Goal: Navigation & Orientation: Find specific page/section

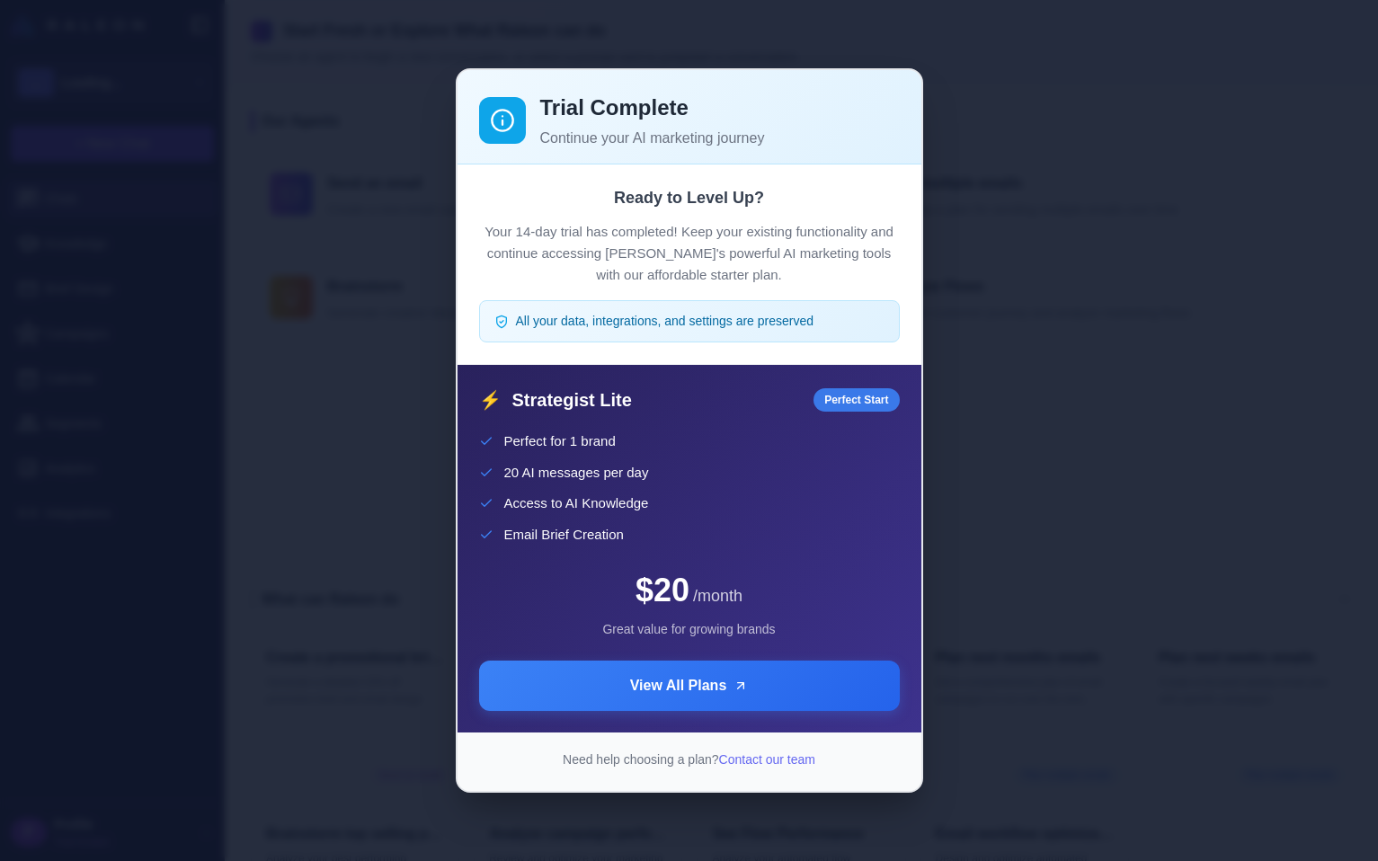
click at [1125, 512] on div "Trial Complete Continue your AI marketing journey Ready to Level Up? Your 14-da…" at bounding box center [689, 430] width 1378 height 832
click at [907, 202] on div "Ready to Level Up? Your 14-day trial has completed! Keep your existing function…" at bounding box center [690, 264] width 464 height 200
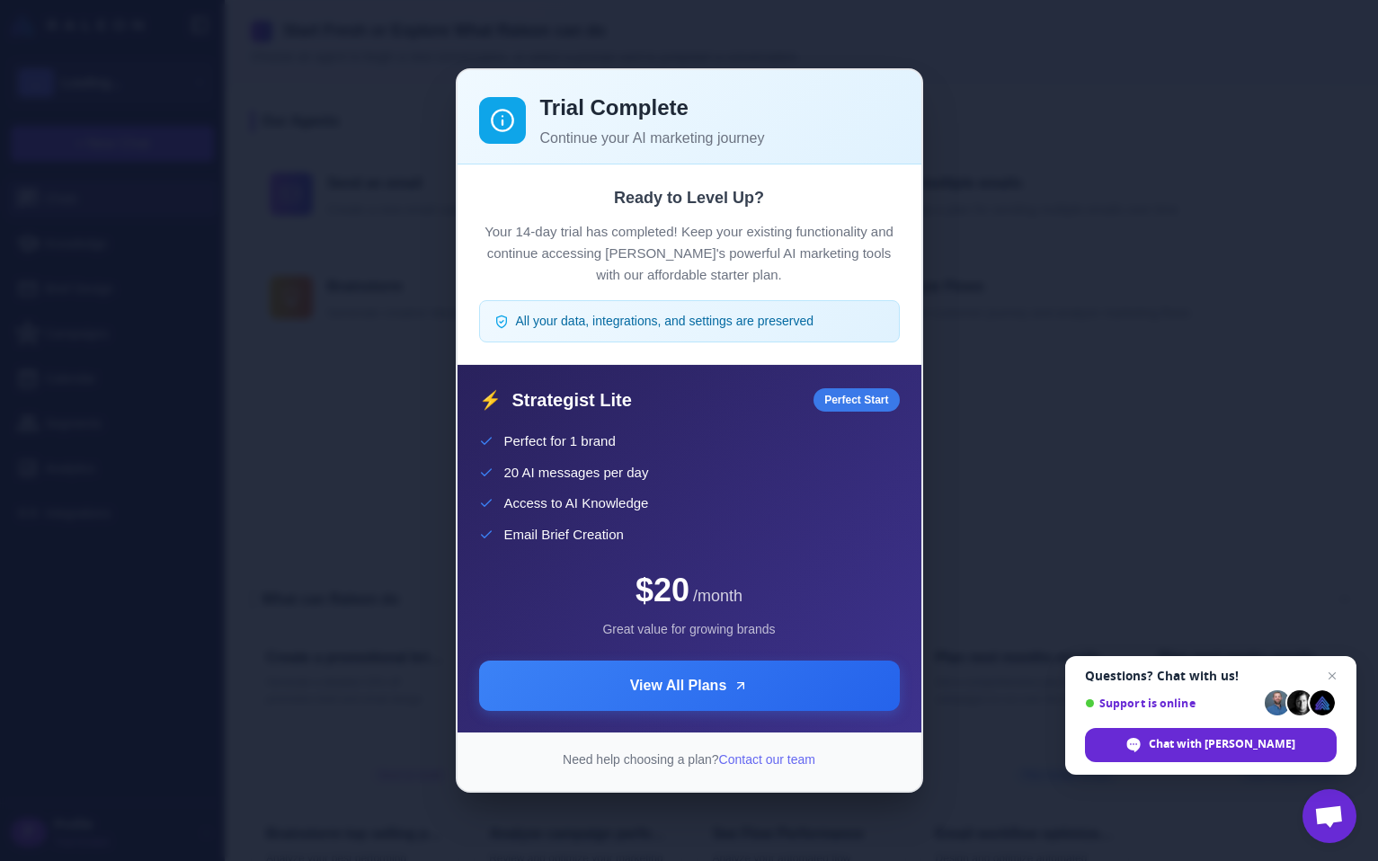
click at [1116, 227] on div "Trial Complete Continue your AI marketing journey Ready to Level Up? Your 14-da…" at bounding box center [689, 430] width 1378 height 832
click at [382, 111] on div "Trial Complete Continue your AI marketing journey Ready to Level Up? Your 14-da…" at bounding box center [689, 430] width 1378 height 832
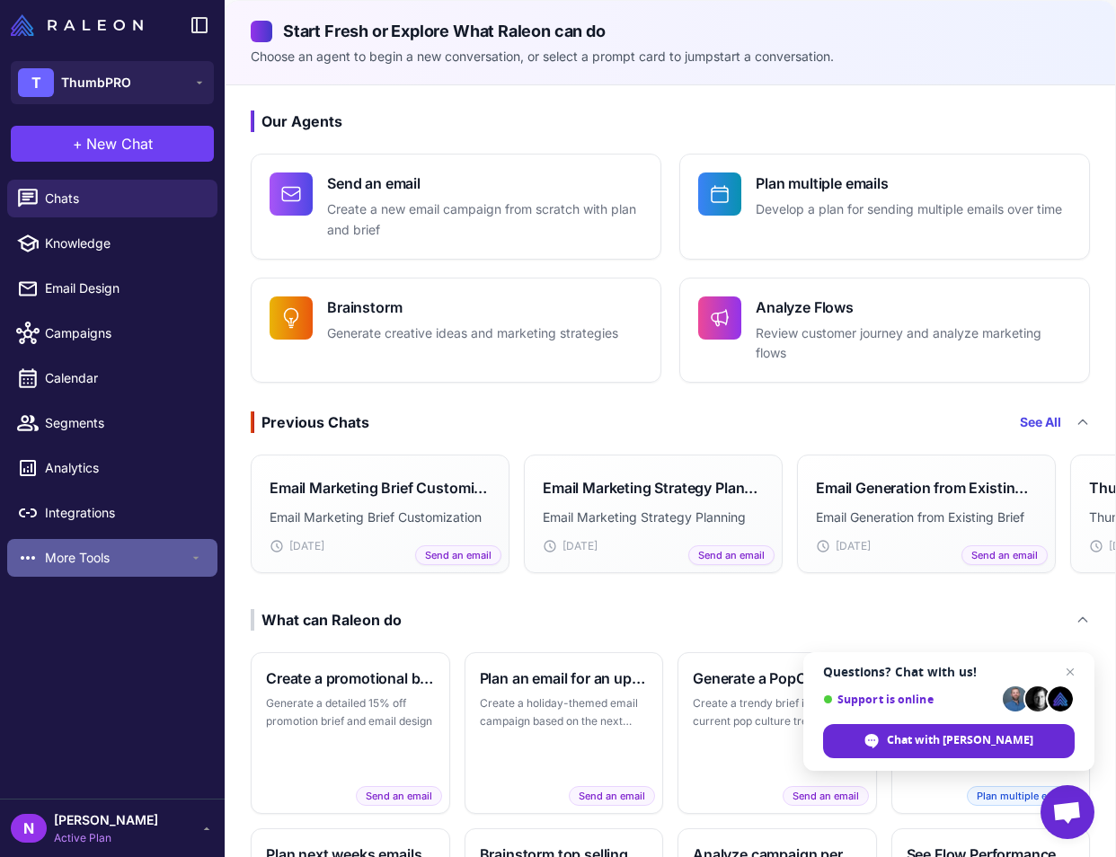
click at [106, 568] on span "More Tools" at bounding box center [117, 558] width 144 height 20
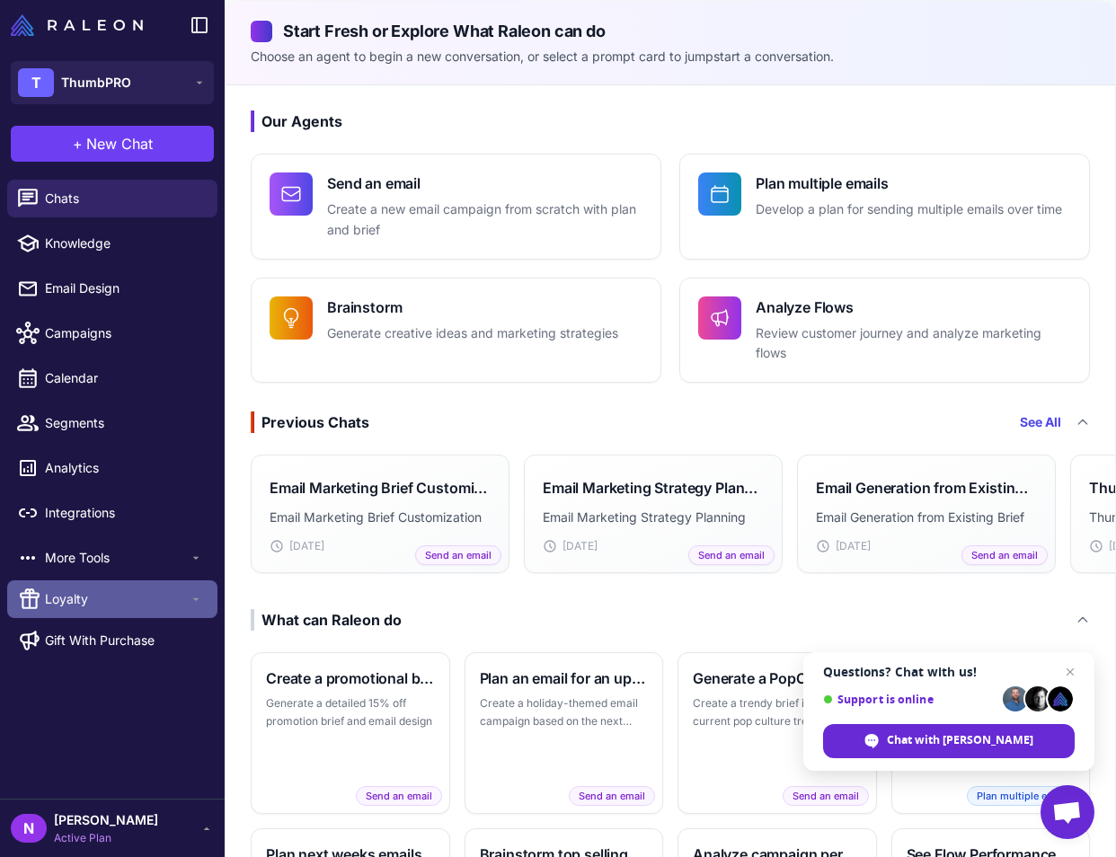
click at [94, 618] on div "Loyalty" at bounding box center [112, 600] width 210 height 38
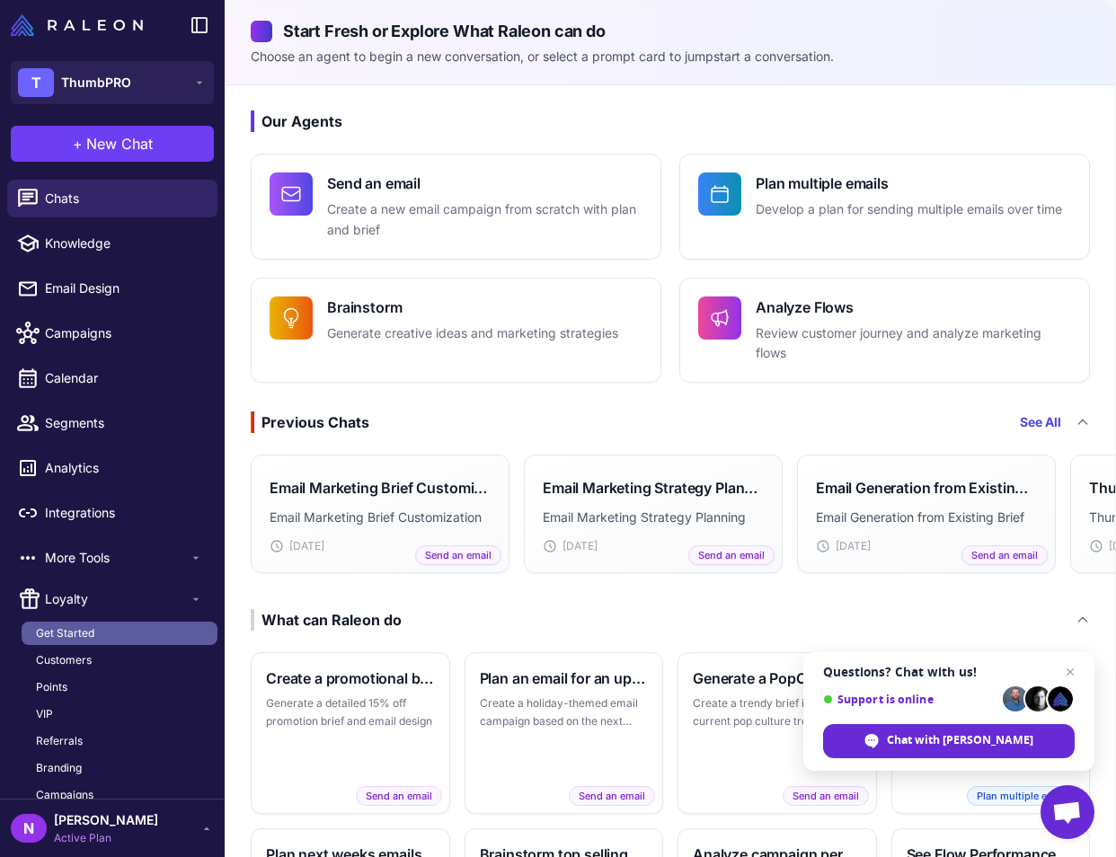
click at [94, 642] on span "Get Started" at bounding box center [65, 634] width 58 height 16
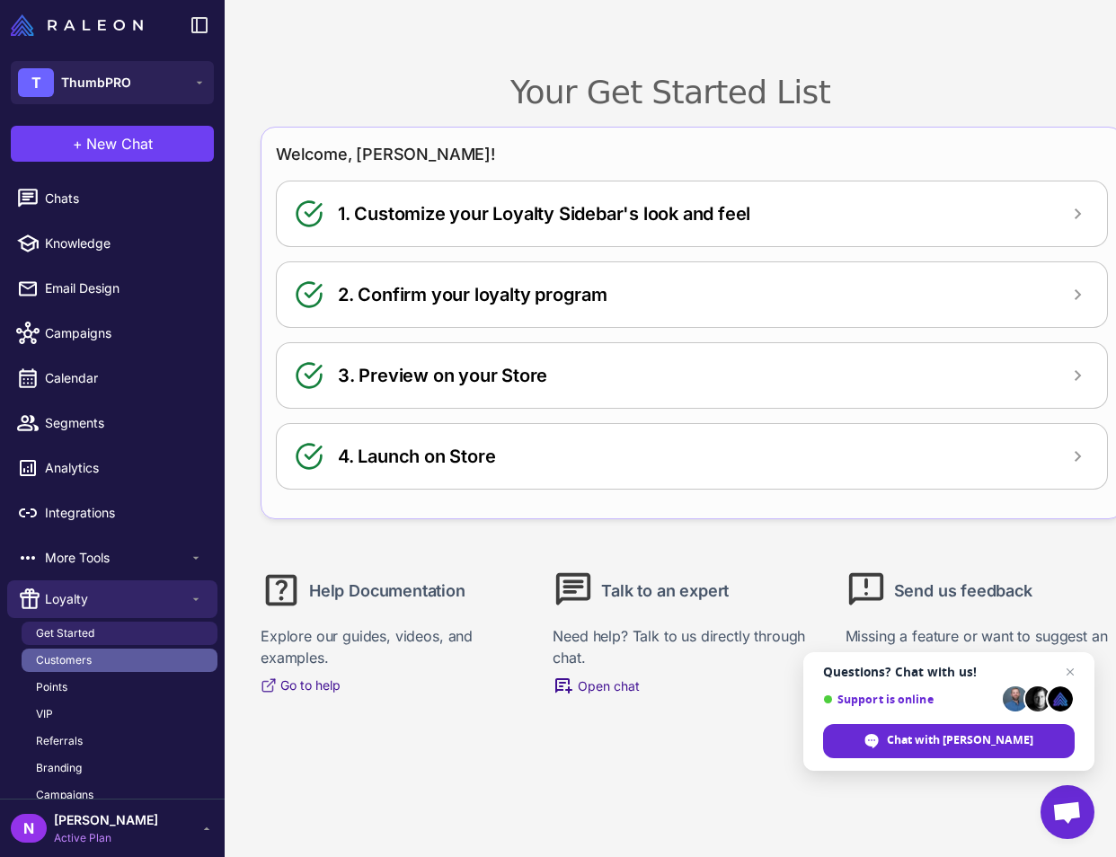
click at [105, 672] on link "Customers" at bounding box center [120, 660] width 196 height 23
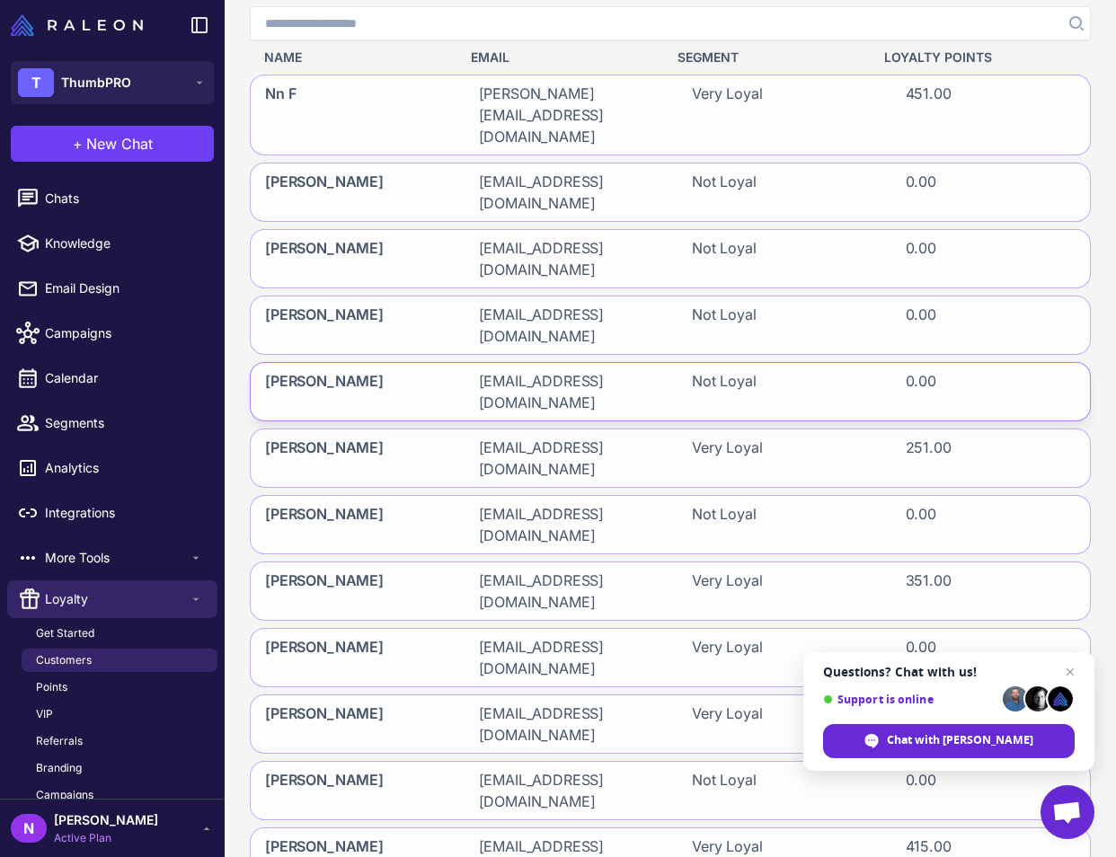
scroll to position [207, 0]
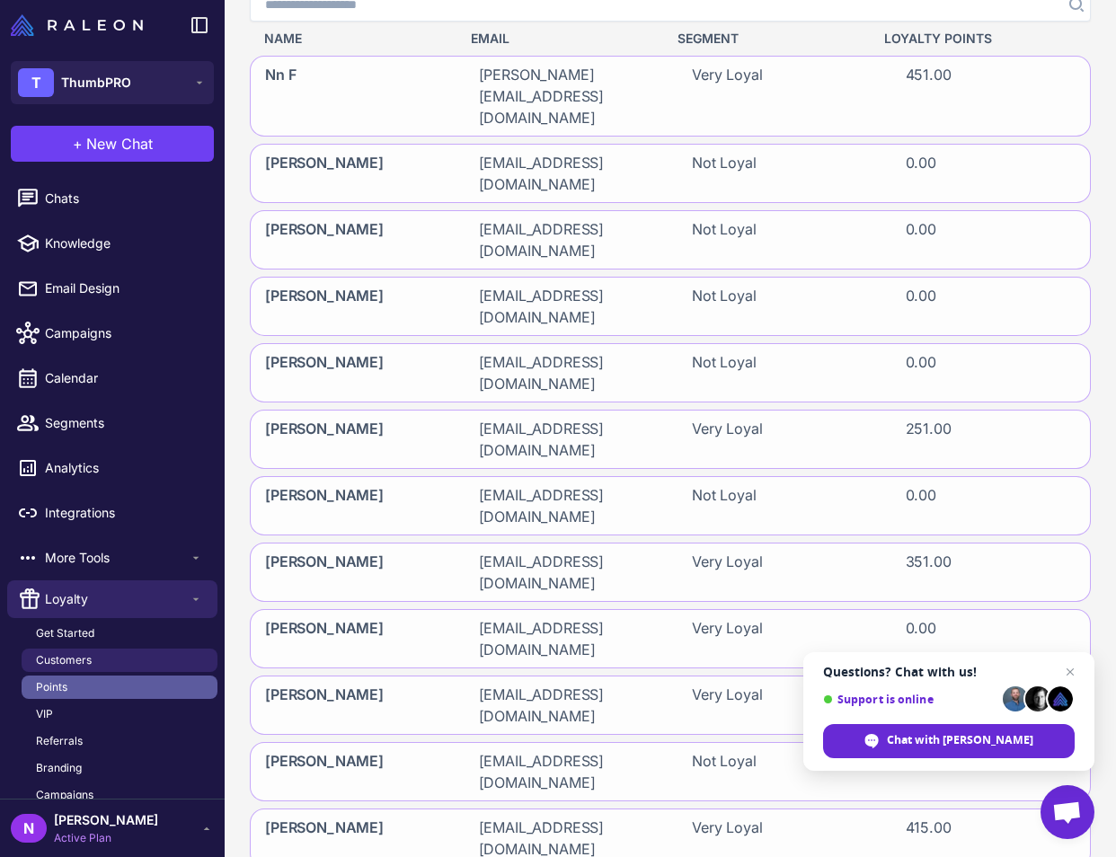
click at [124, 699] on link "Points" at bounding box center [120, 687] width 196 height 23
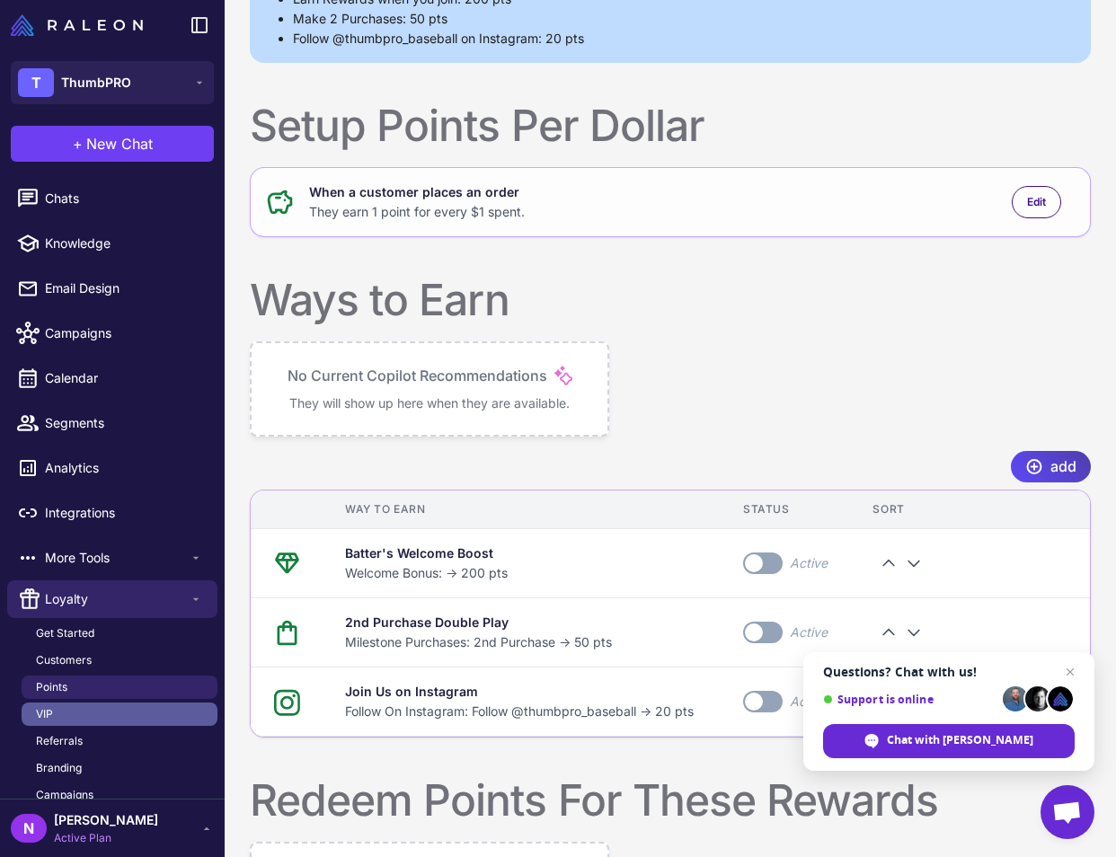
click at [105, 726] on link "VIP" at bounding box center [120, 714] width 196 height 23
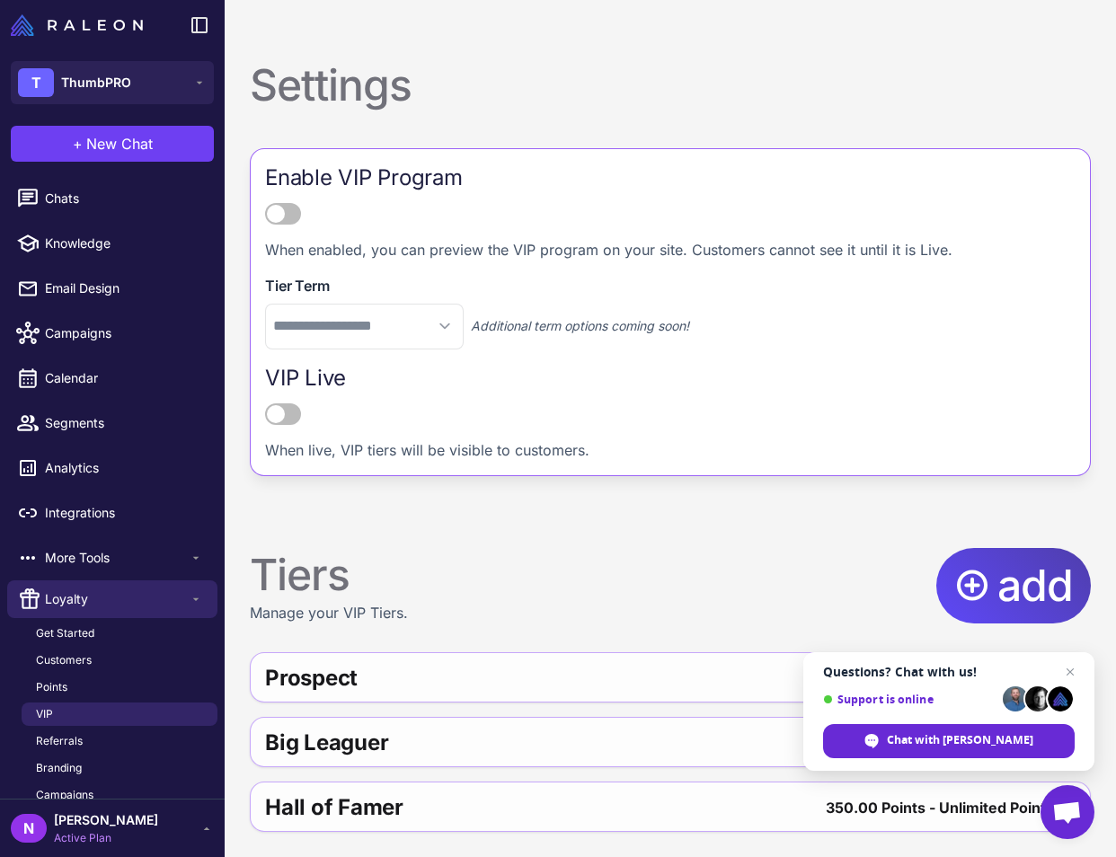
scroll to position [178, 0]
click at [1072, 670] on span "Close chat" at bounding box center [1071, 673] width 22 height 22
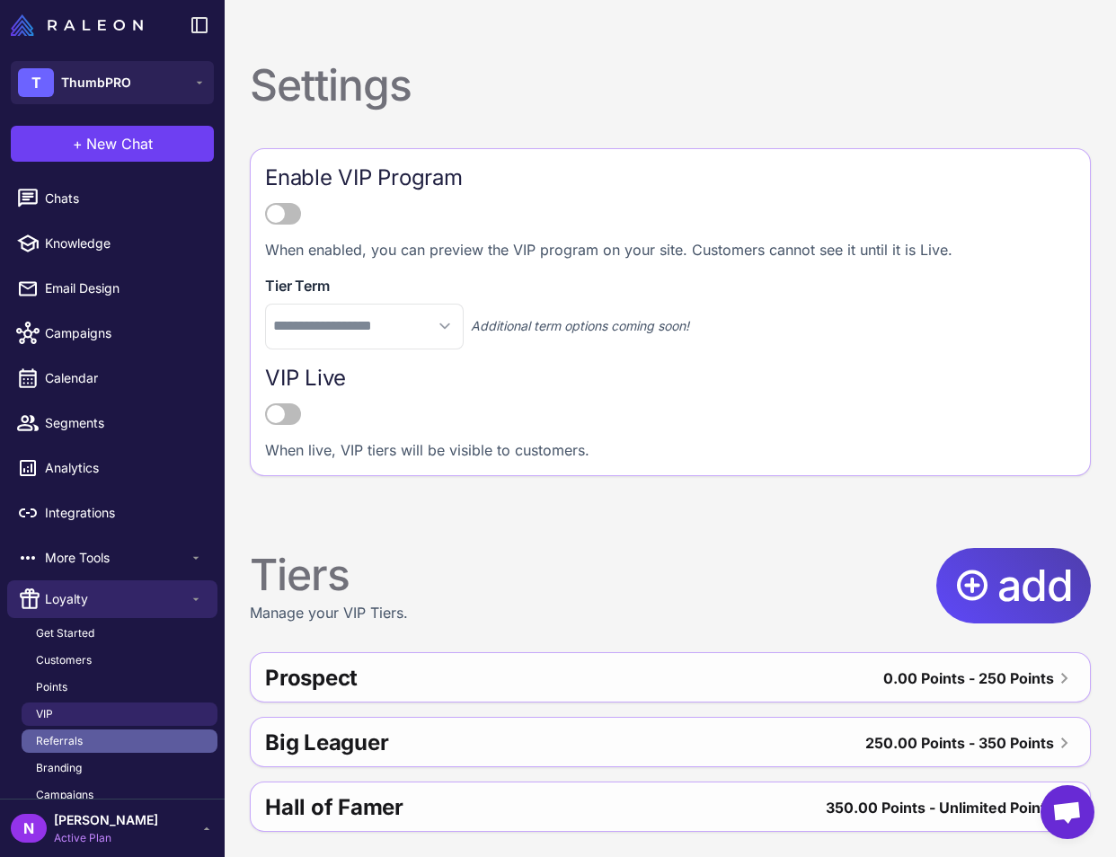
click at [130, 753] on link "Referrals" at bounding box center [120, 741] width 196 height 23
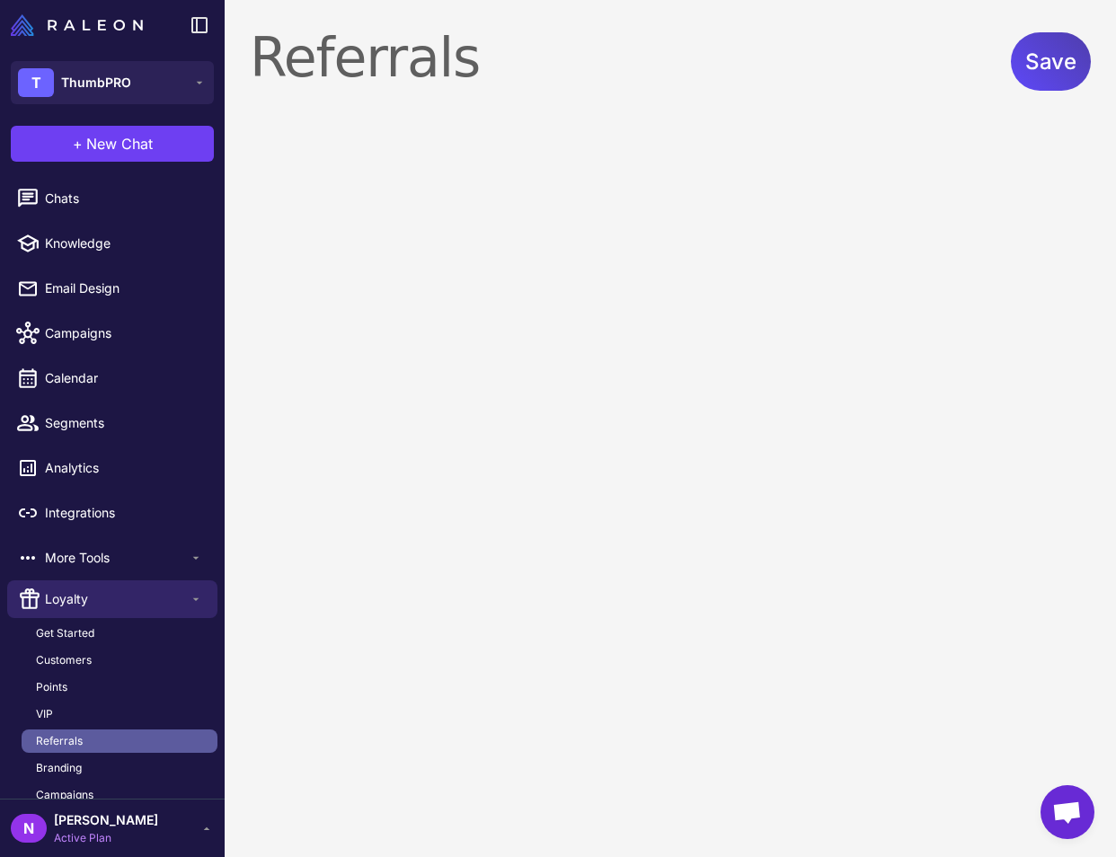
select select "******"
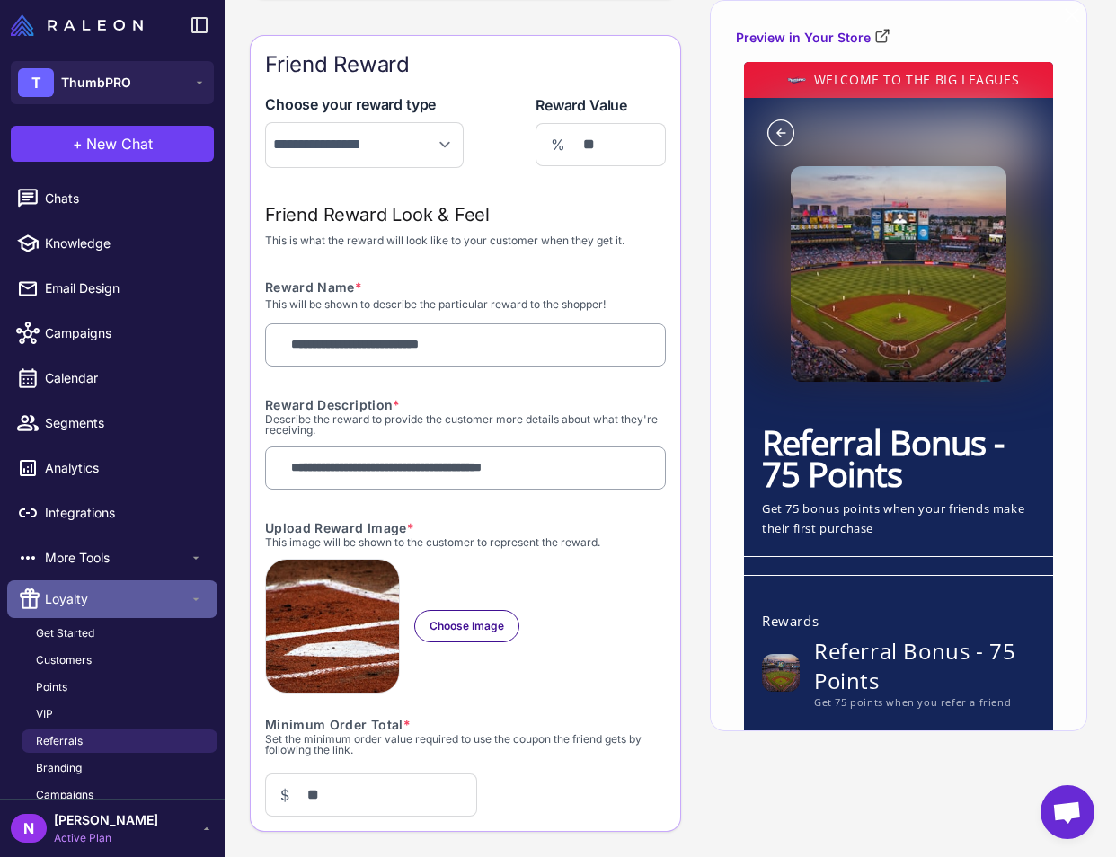
scroll to position [157, 0]
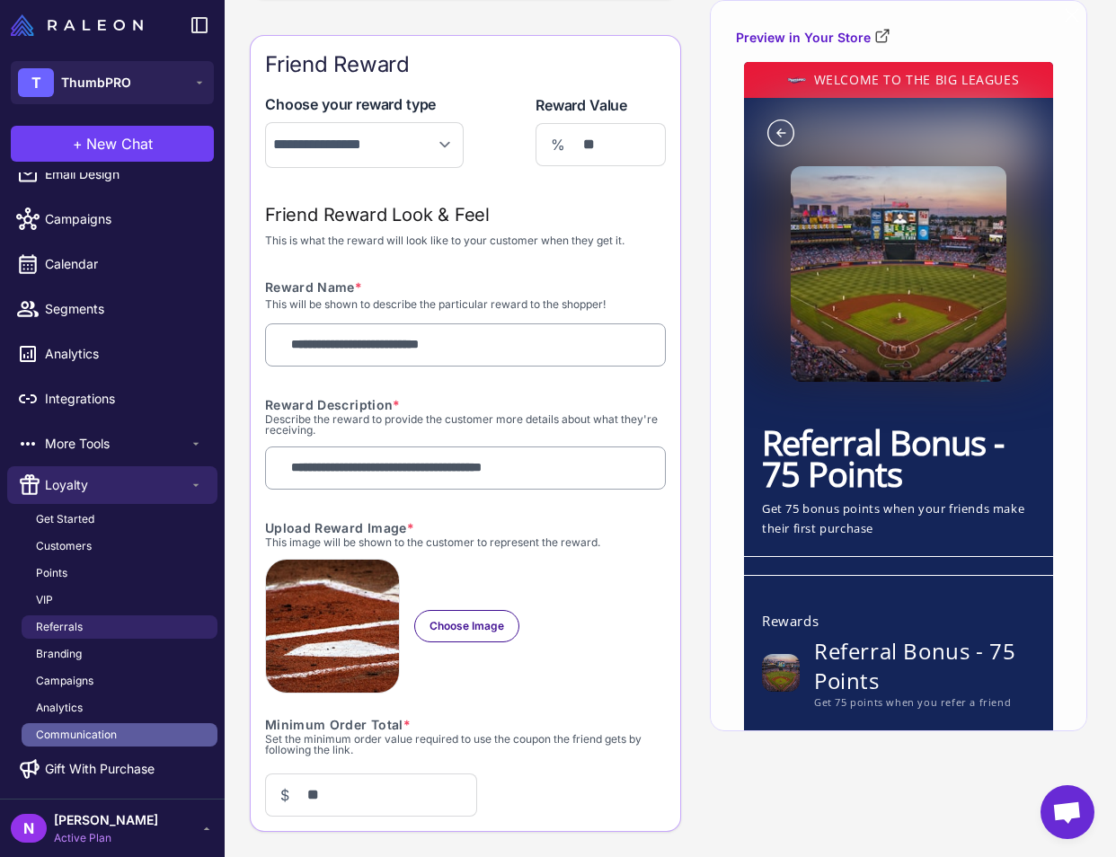
click at [101, 727] on span "Communication" at bounding box center [76, 735] width 81 height 16
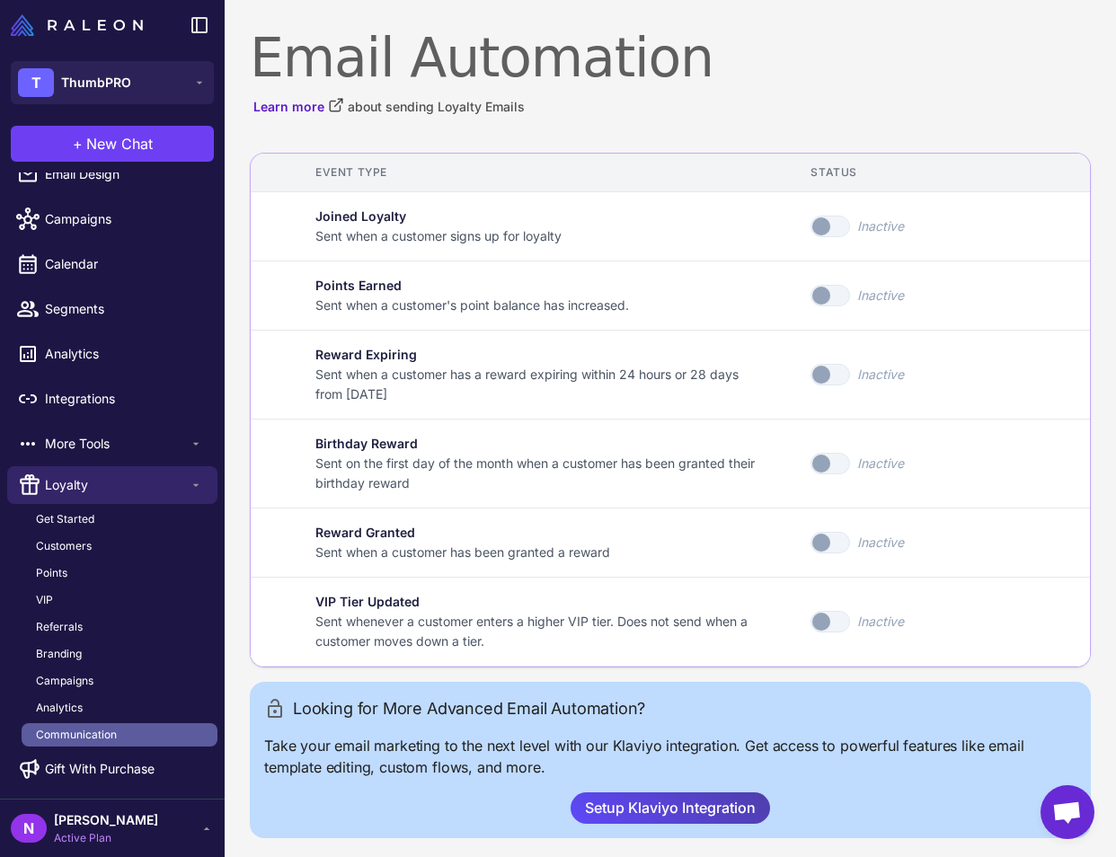
click at [101, 727] on span "Communication" at bounding box center [76, 735] width 81 height 16
click at [93, 705] on link "Analytics" at bounding box center [120, 708] width 196 height 23
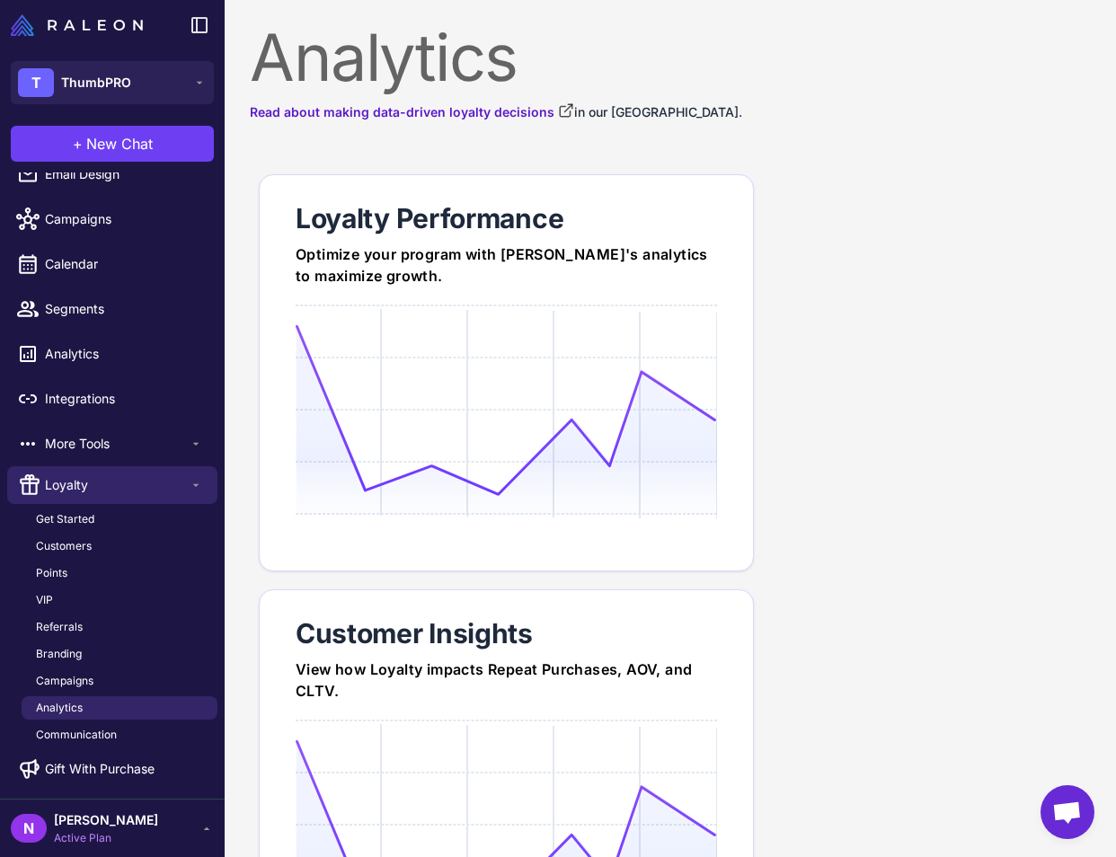
click at [93, 685] on ul "Get Started Customers Points VIP Referrals Branding Campaigns Analytics Communi…" at bounding box center [120, 627] width 196 height 239
click at [90, 673] on span "Campaigns" at bounding box center [65, 681] width 58 height 16
